Goal: Information Seeking & Learning: Learn about a topic

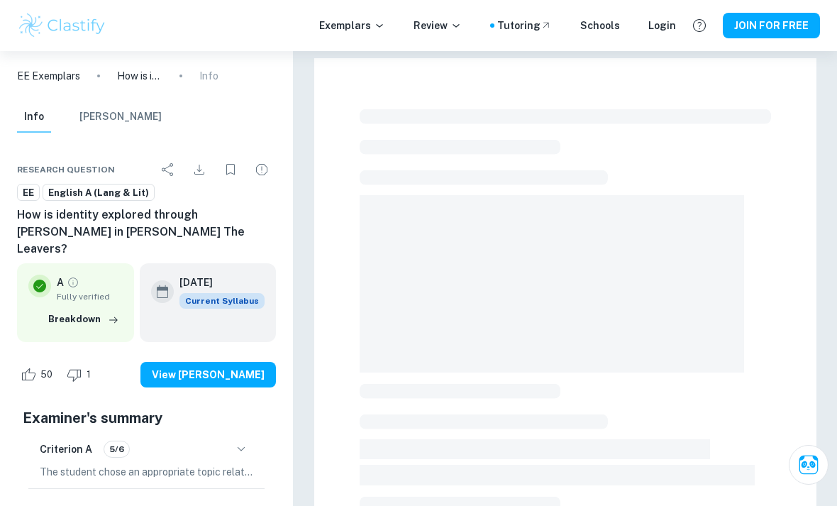
checkbox input "true"
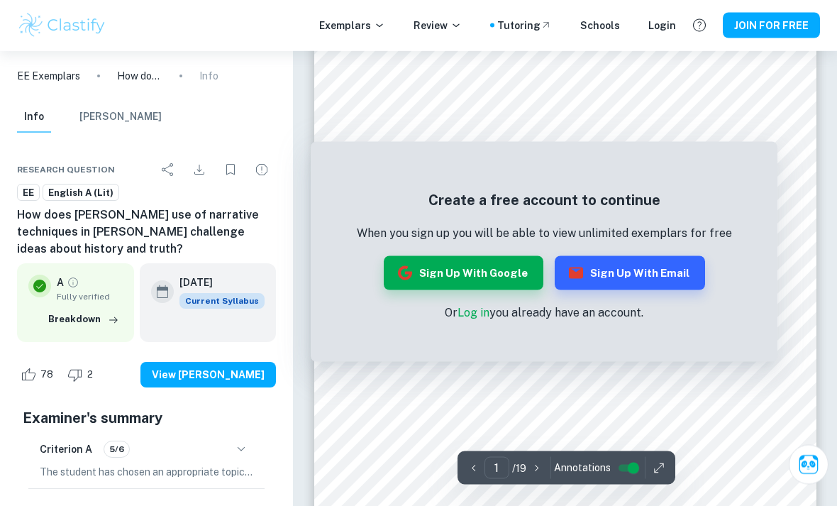
scroll to position [131, 0]
click at [521, 270] on button "Sign up with Google" at bounding box center [464, 273] width 160 height 34
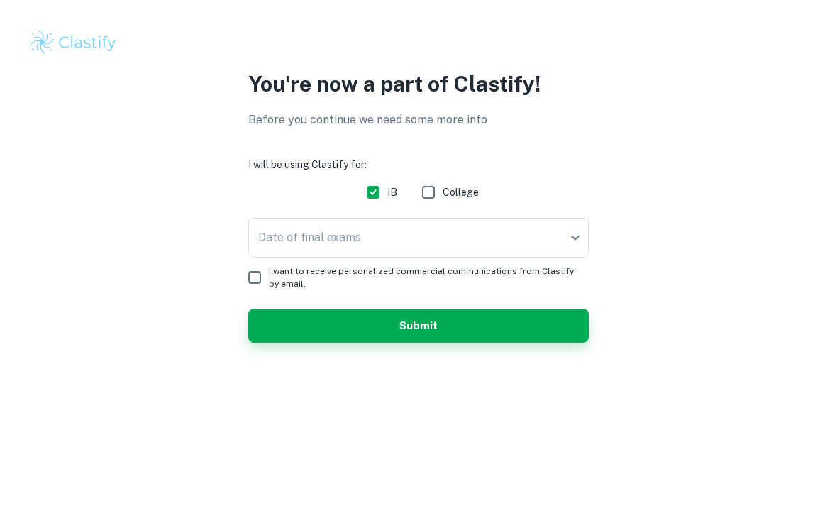
click at [551, 251] on body "We value your privacy We use cookies to enhance your browsing experience, serve…" at bounding box center [418, 253] width 837 height 506
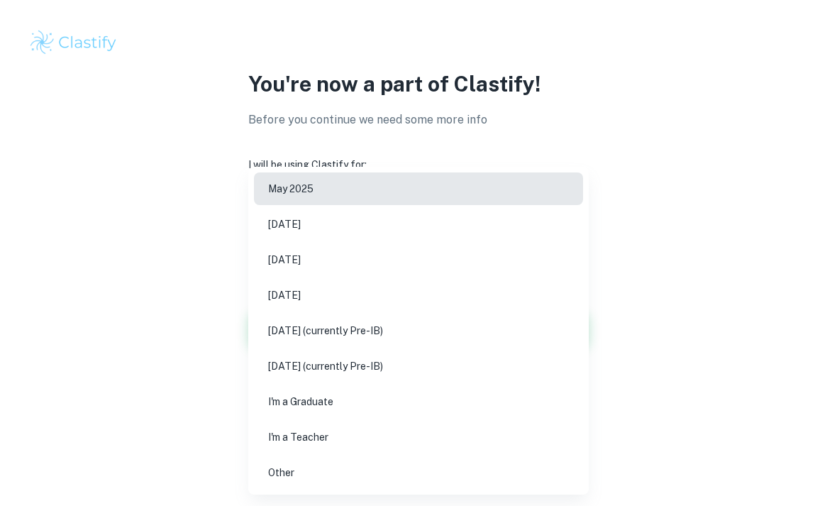
click at [526, 255] on li "[DATE]" at bounding box center [418, 259] width 329 height 33
type input "M26"
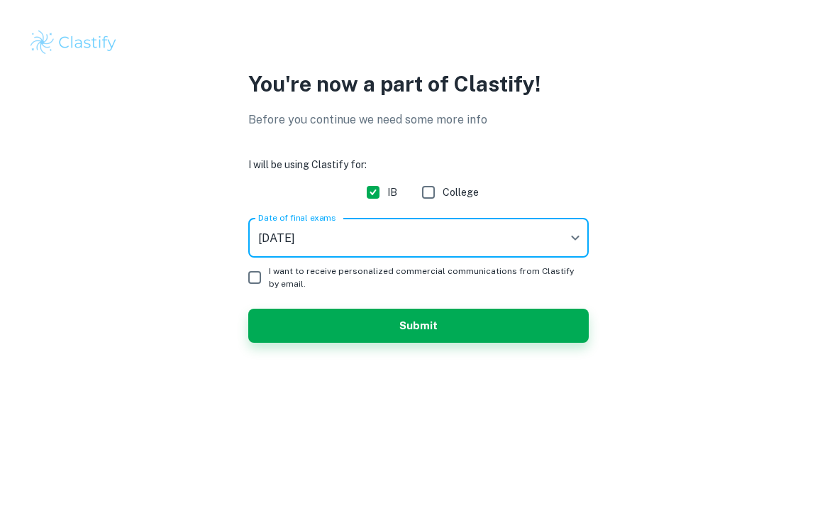
click at [460, 331] on button "Submit" at bounding box center [418, 326] width 341 height 34
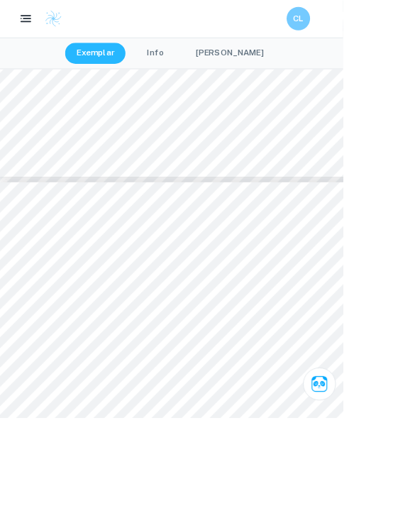
scroll to position [1986, 0]
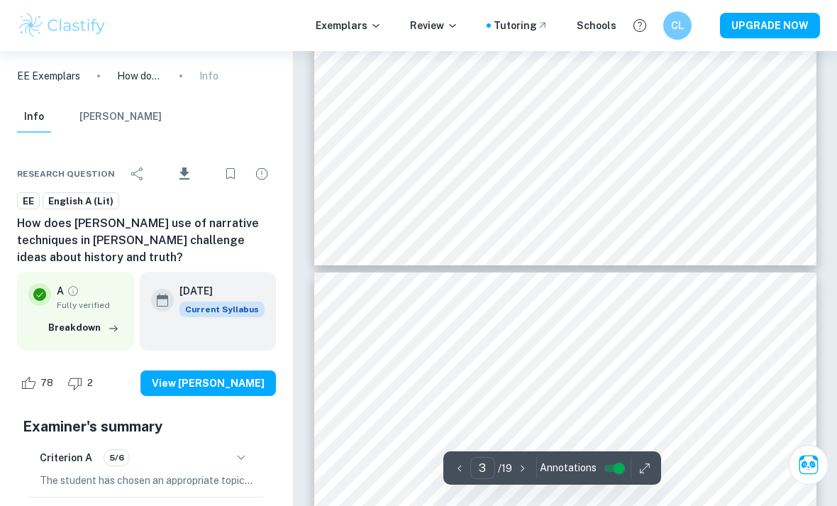
type input "4"
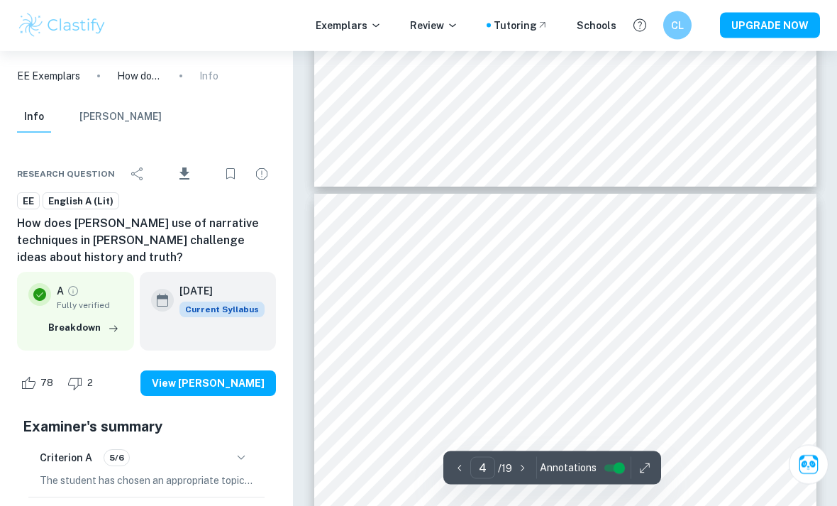
scroll to position [2007, 0]
click at [644, 473] on icon "button" at bounding box center [644, 467] width 9 height 9
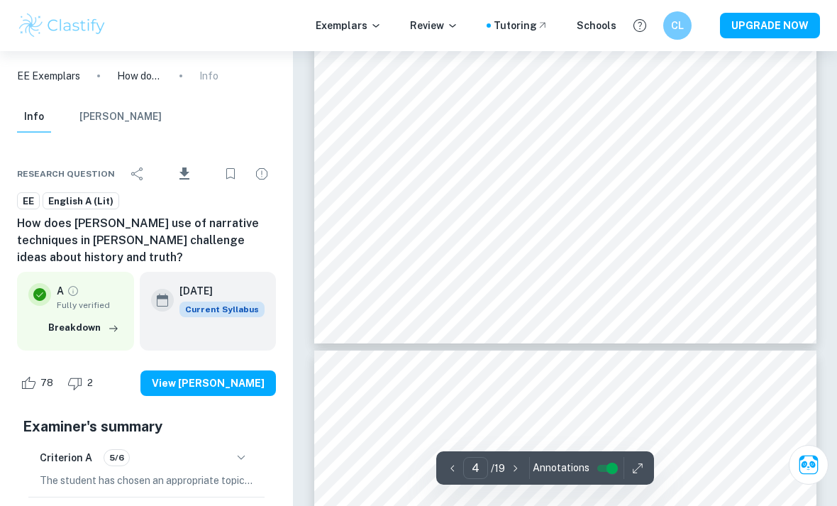
scroll to position [2372, 0]
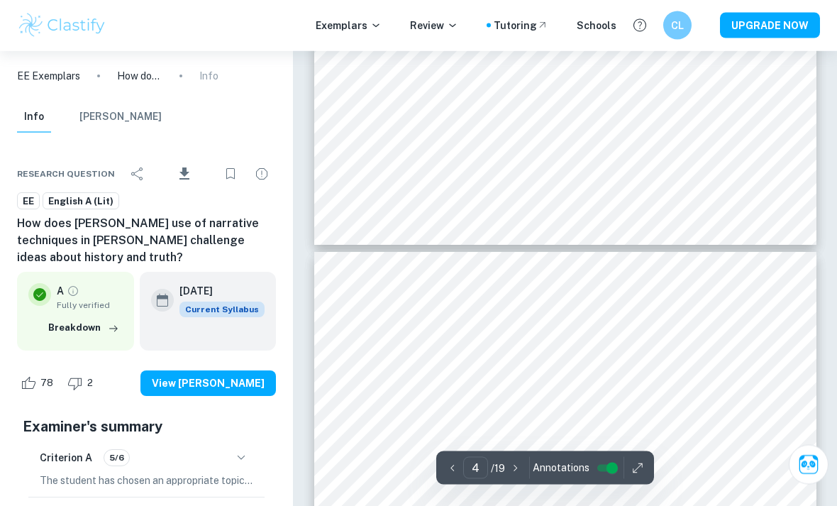
type input "5"
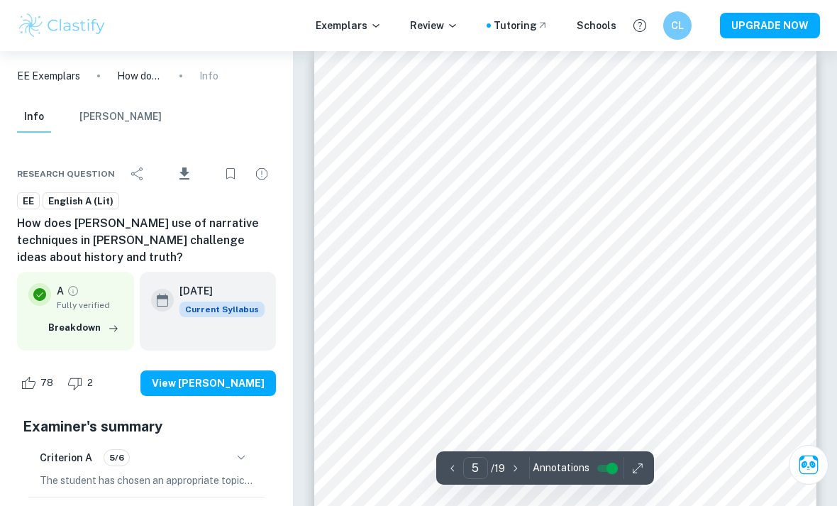
click at [639, 475] on icon "button" at bounding box center [638, 468] width 14 height 14
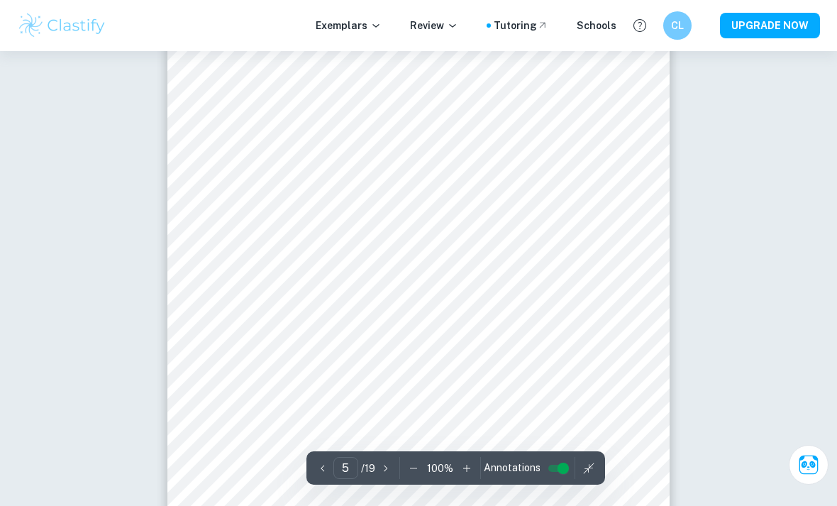
scroll to position [2876, 0]
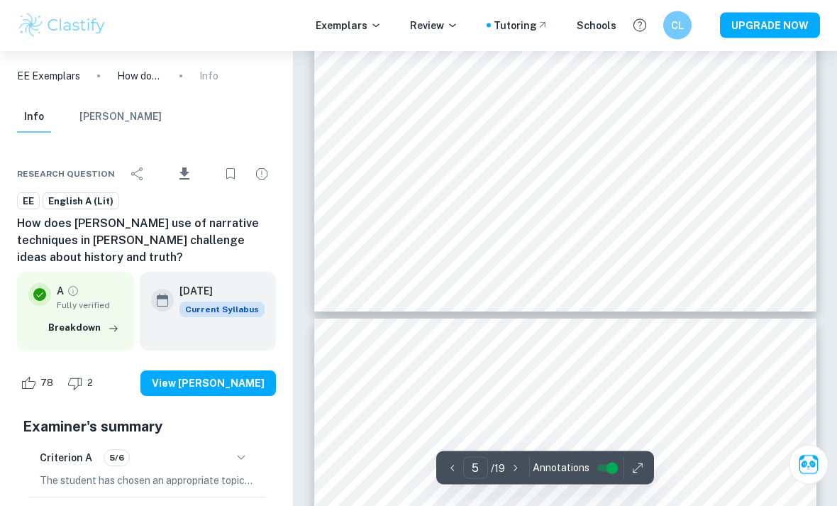
type input "6"
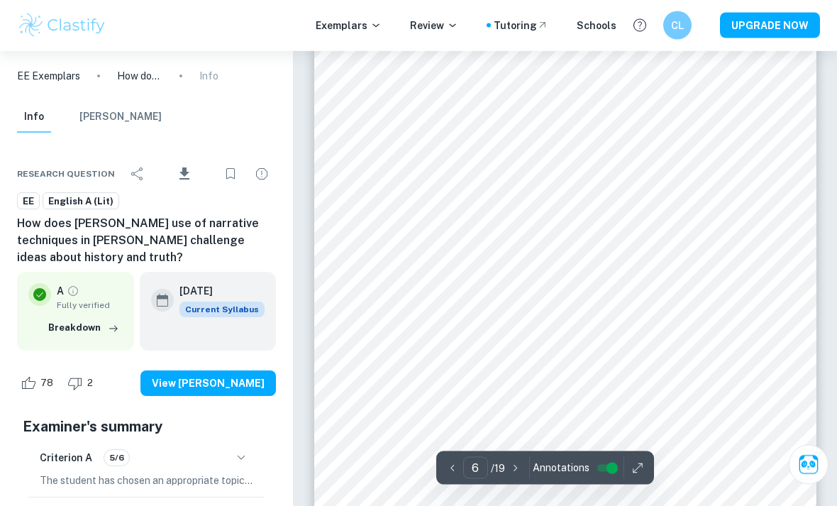
scroll to position [3494, 0]
click at [635, 473] on icon "button" at bounding box center [637, 467] width 9 height 9
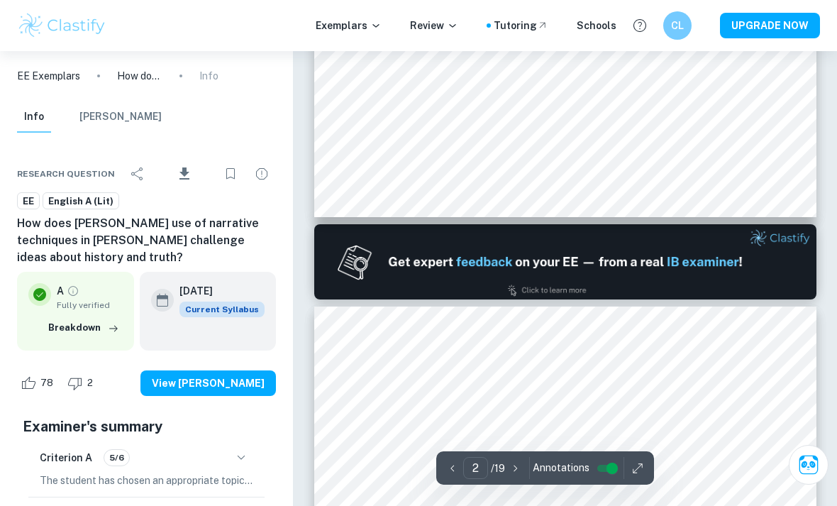
type input "1"
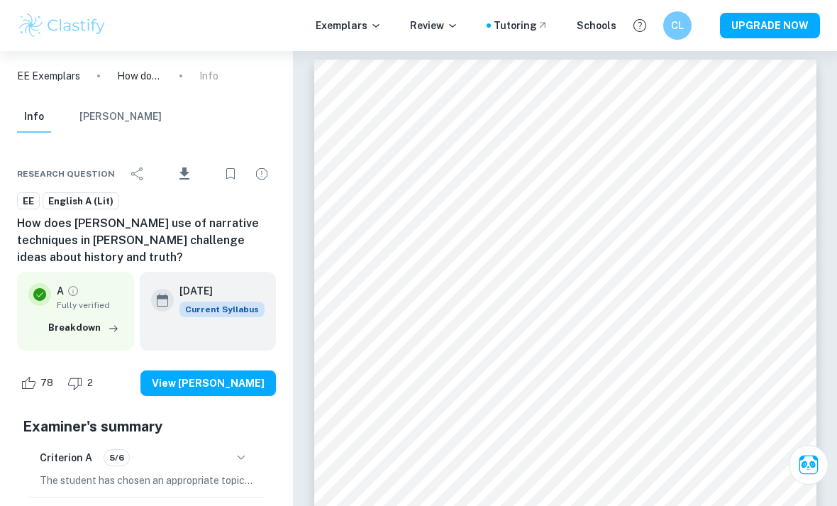
scroll to position [6, 0]
